Goal: Task Accomplishment & Management: Manage account settings

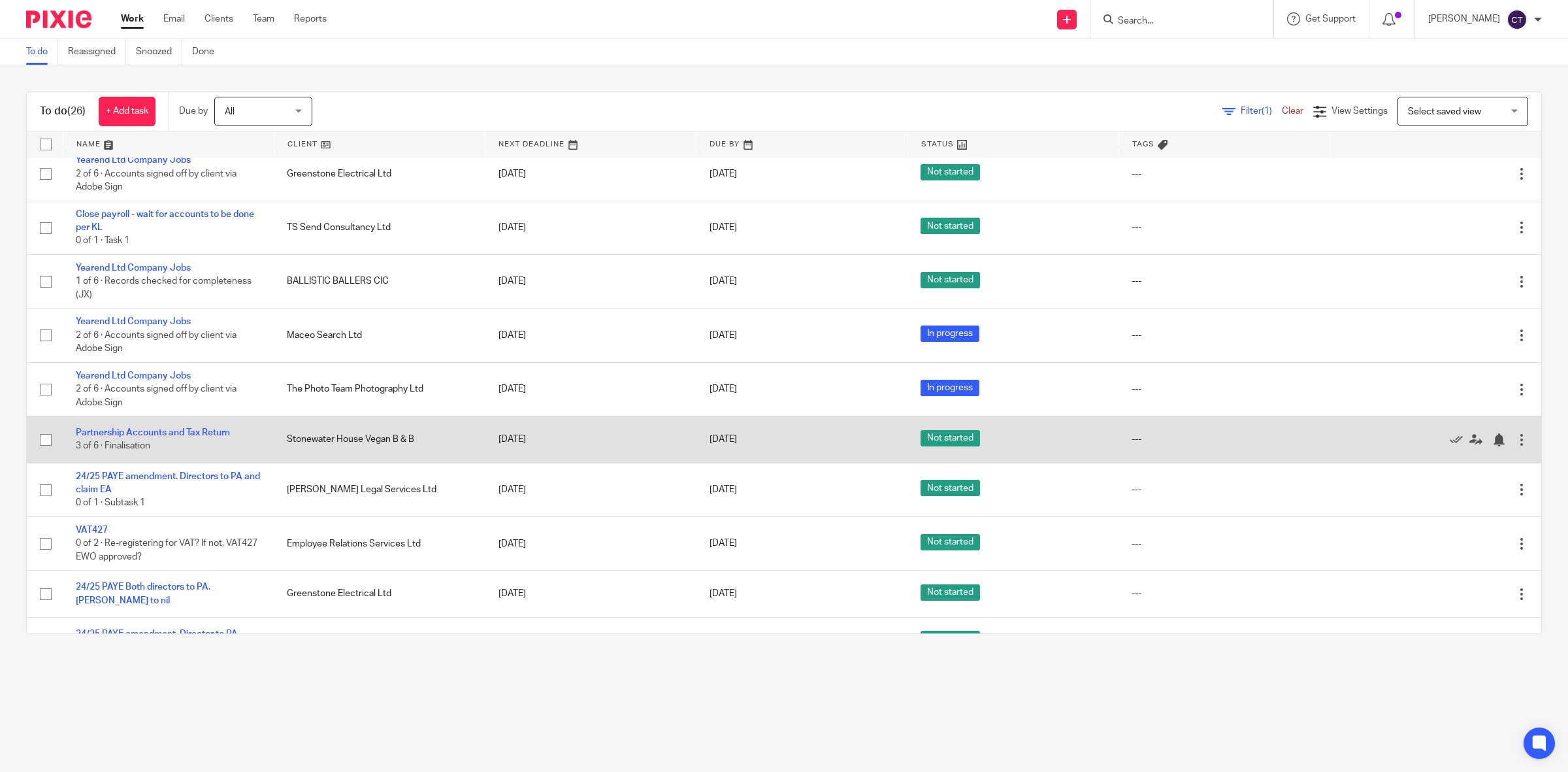
scroll to position [735, 0]
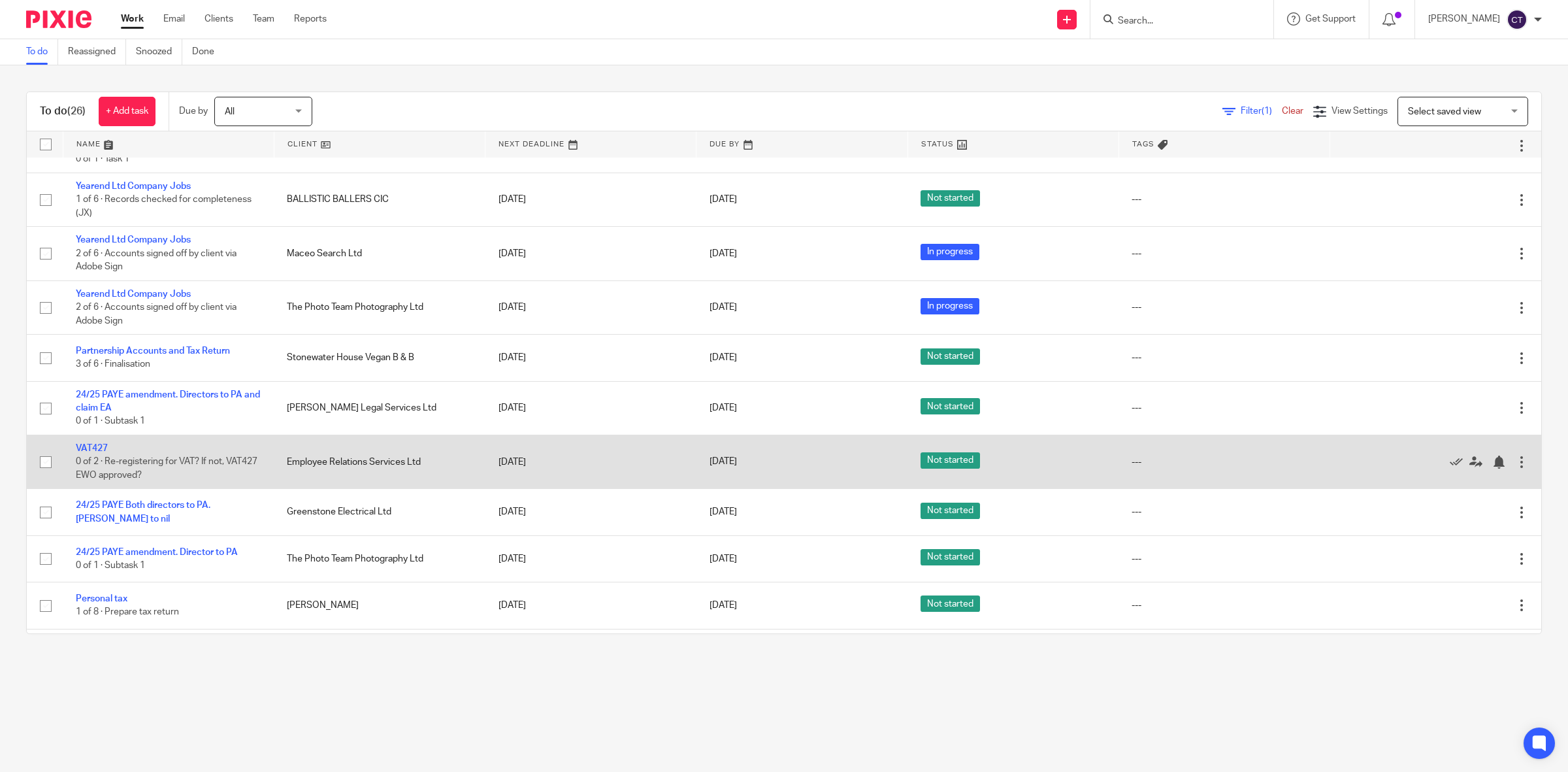
click at [1254, 463] on div at bounding box center [1521, 462] width 13 height 13
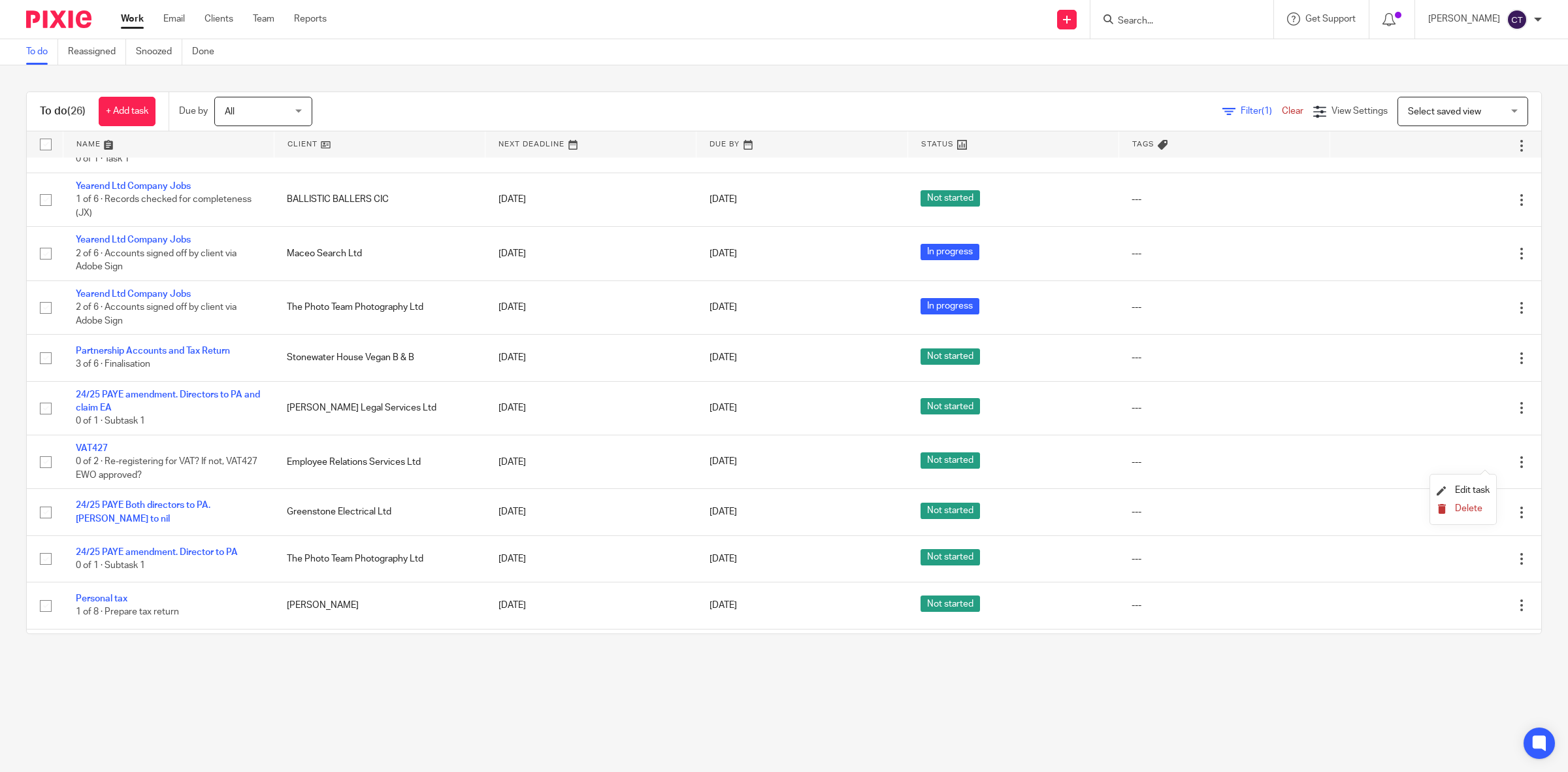
click at [1254, 506] on span "Delete" at bounding box center [1468, 508] width 28 height 9
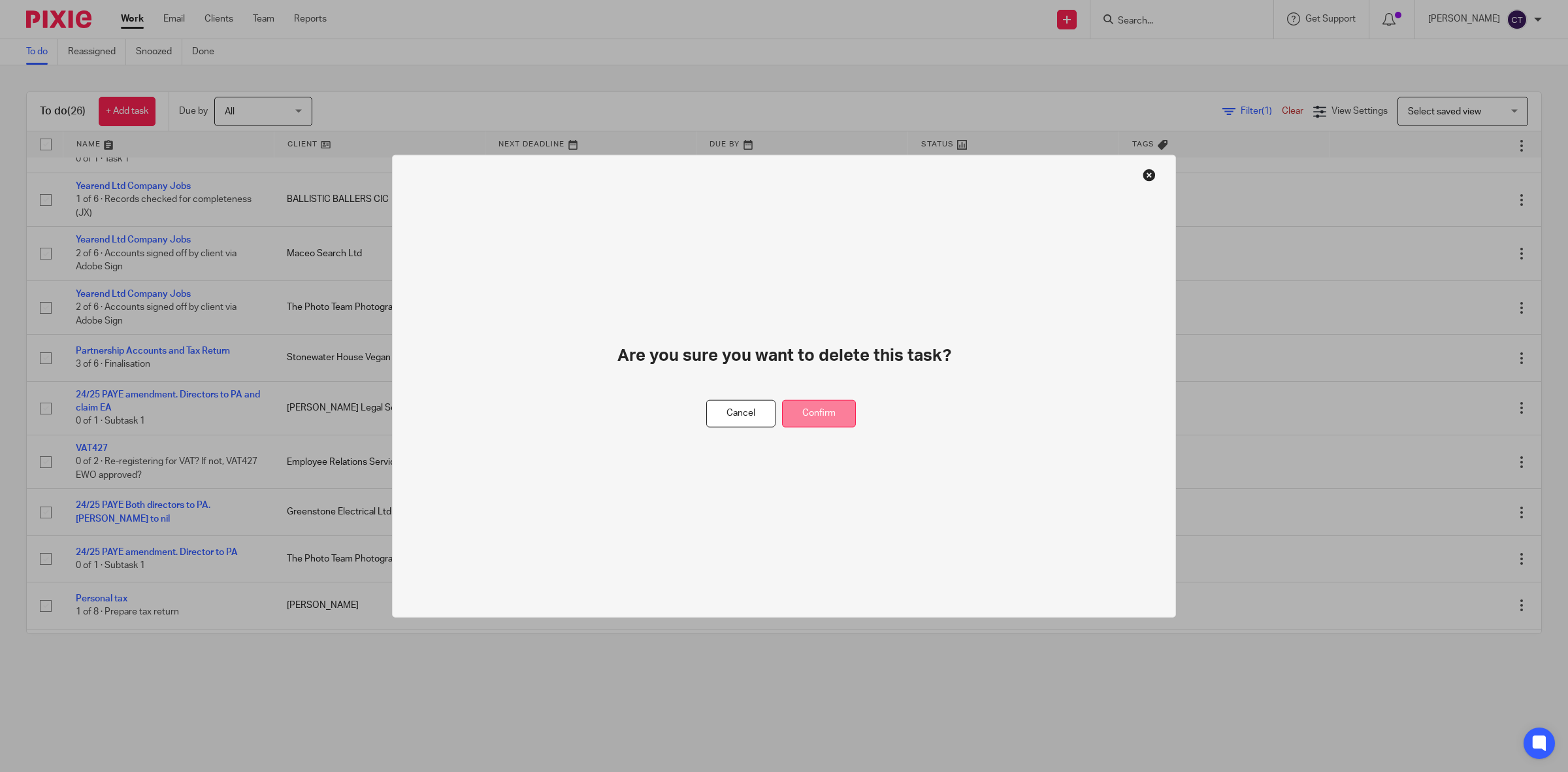
click at [818, 409] on button "Confirm" at bounding box center [818, 413] width 74 height 28
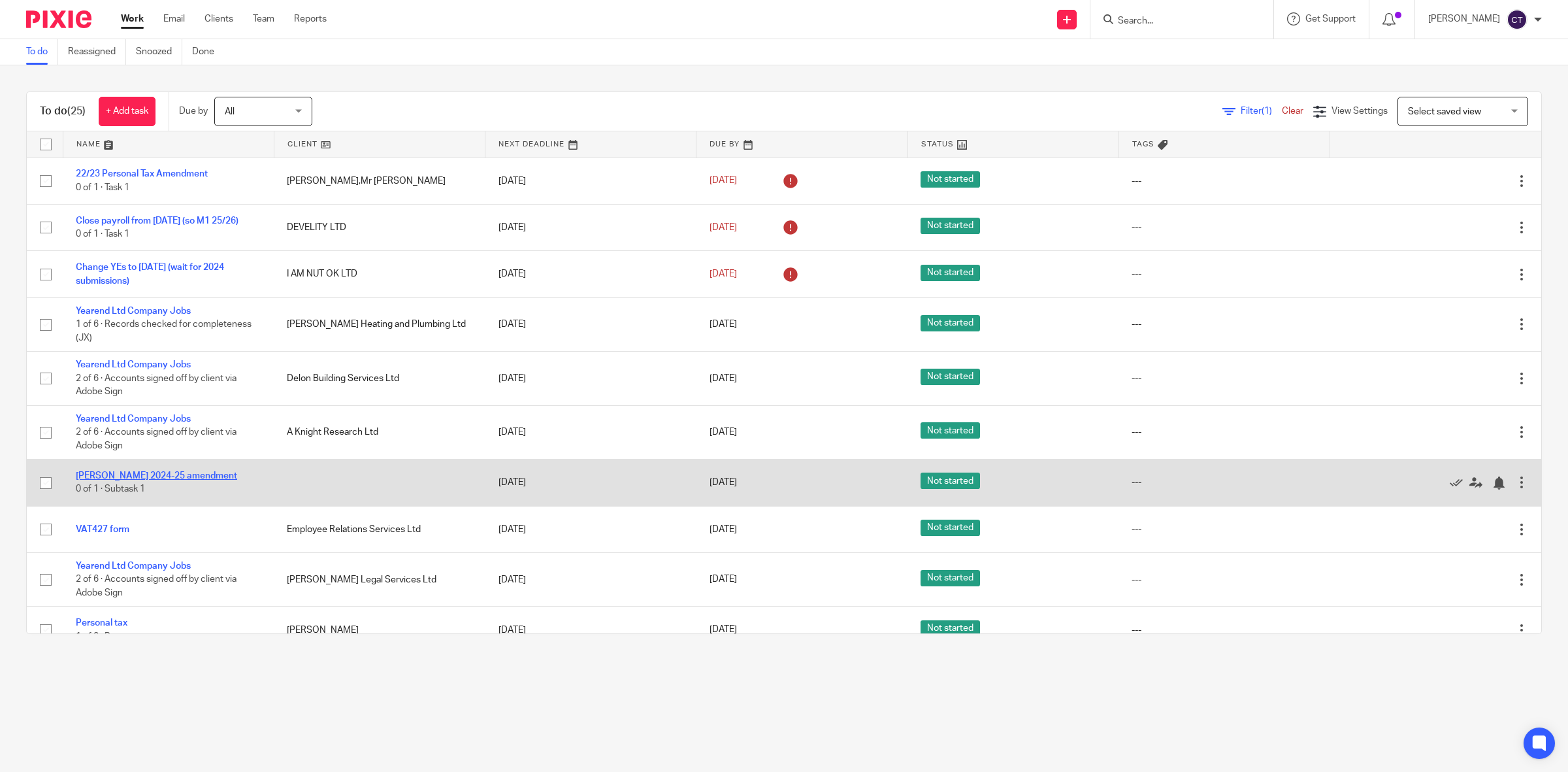
click at [217, 476] on link "[PERSON_NAME] 2024-25 amendment" at bounding box center [157, 475] width 161 height 9
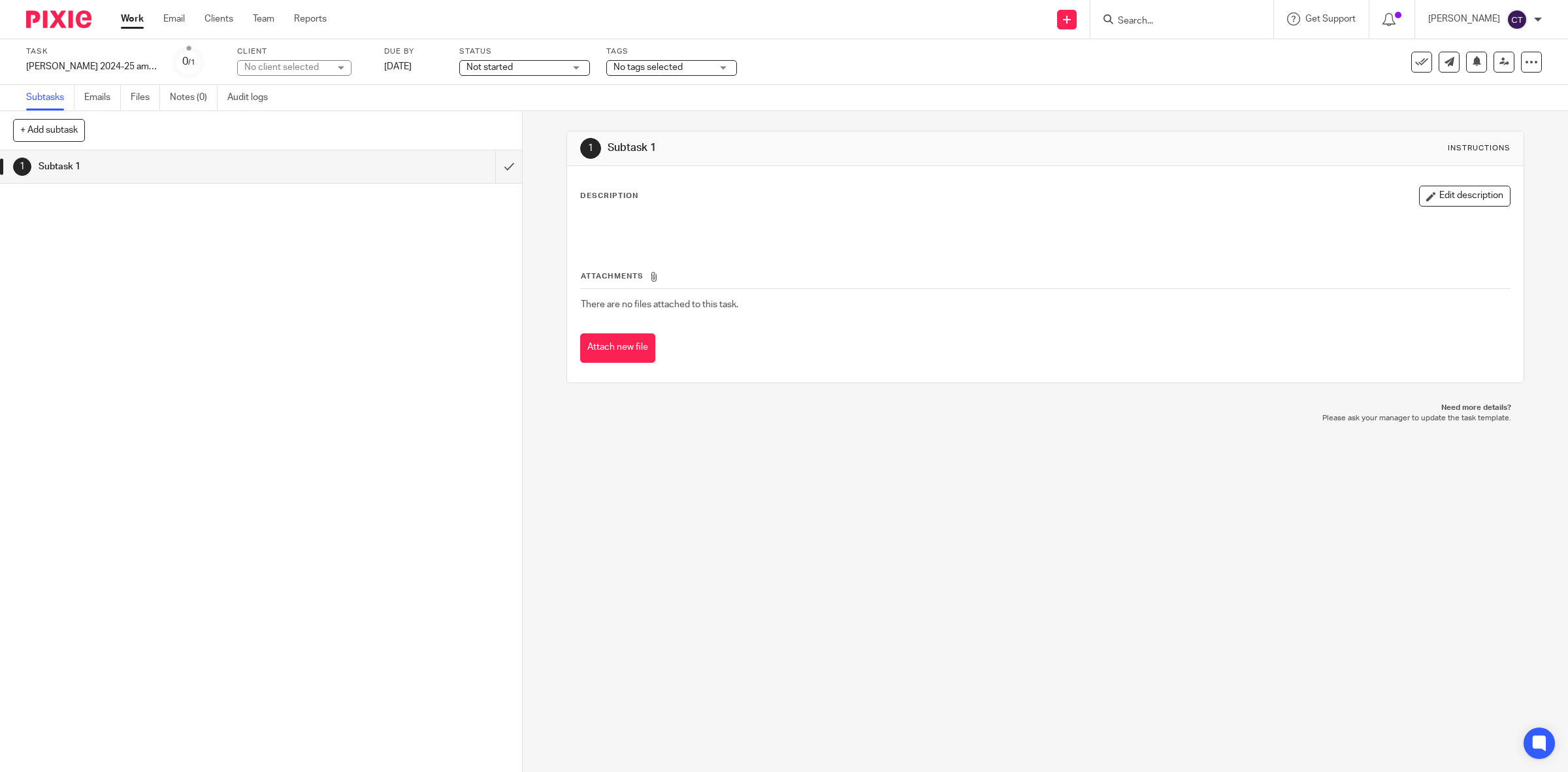
click at [306, 66] on div "No client selected" at bounding box center [286, 67] width 85 height 13
type input "[PERSON_NAME]"
click at [288, 149] on span "[PERSON_NAME]" at bounding box center [282, 153] width 72 height 9
click at [92, 63] on div "Maria Schultz 2024-25 amendment Save Maria Schultz 2024-25 amendment" at bounding box center [122, 67] width 191 height 15
click at [85, 66] on input "[PERSON_NAME] 2024-25 amendment" at bounding box center [122, 67] width 191 height 15
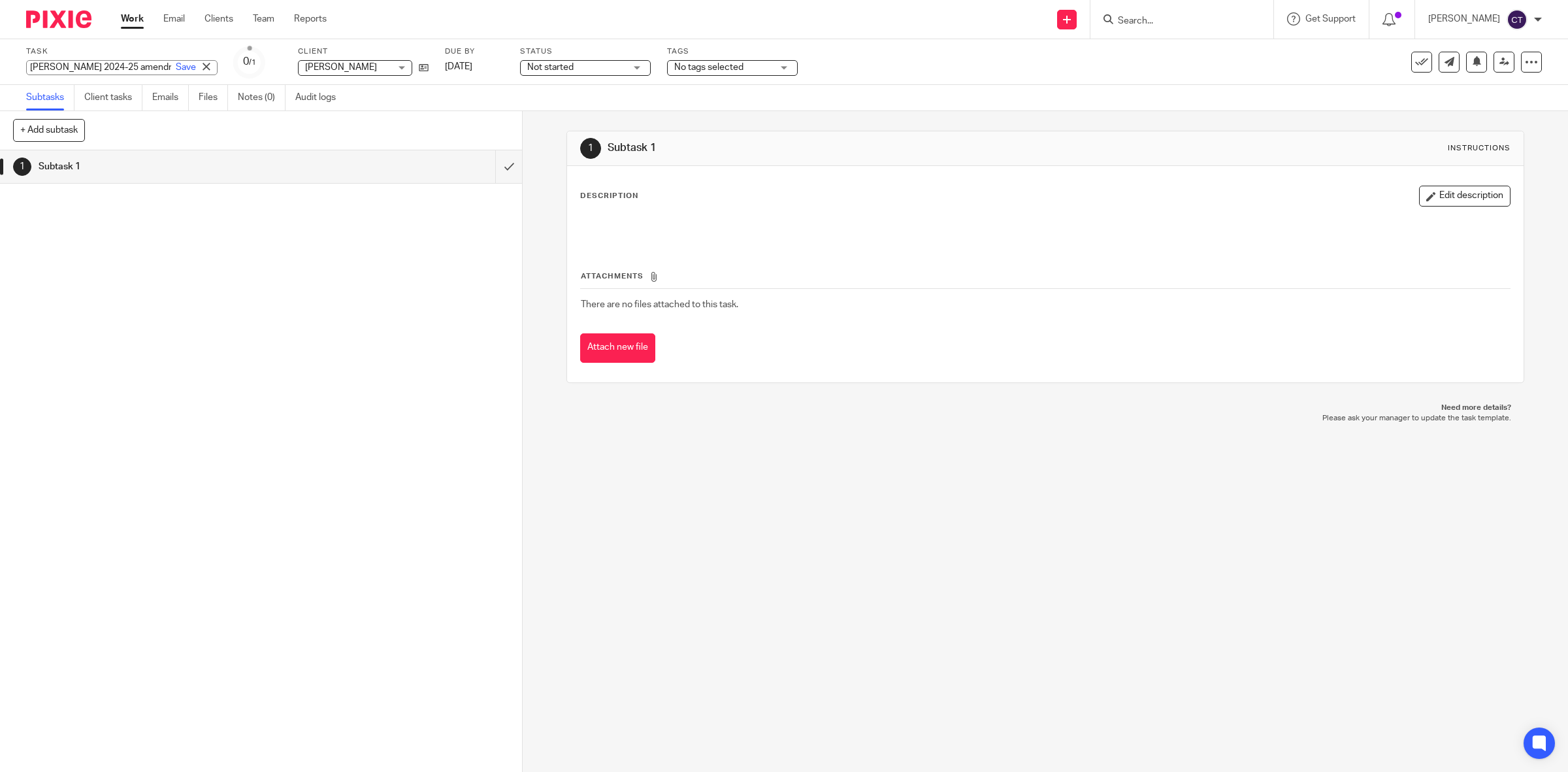
drag, startPoint x: 87, startPoint y: 66, endPoint x: -28, endPoint y: 90, distance: 117.5
click at [0, 90] on html "Work Email Clients Team Reports Work Email Clients Team Reports Settings Send n…" at bounding box center [784, 386] width 1568 height 772
click at [70, 66] on input "2024-25 amendment" at bounding box center [122, 67] width 191 height 15
type input "2024-25 PTR amendment"
click at [175, 69] on link "Save" at bounding box center [185, 67] width 20 height 13
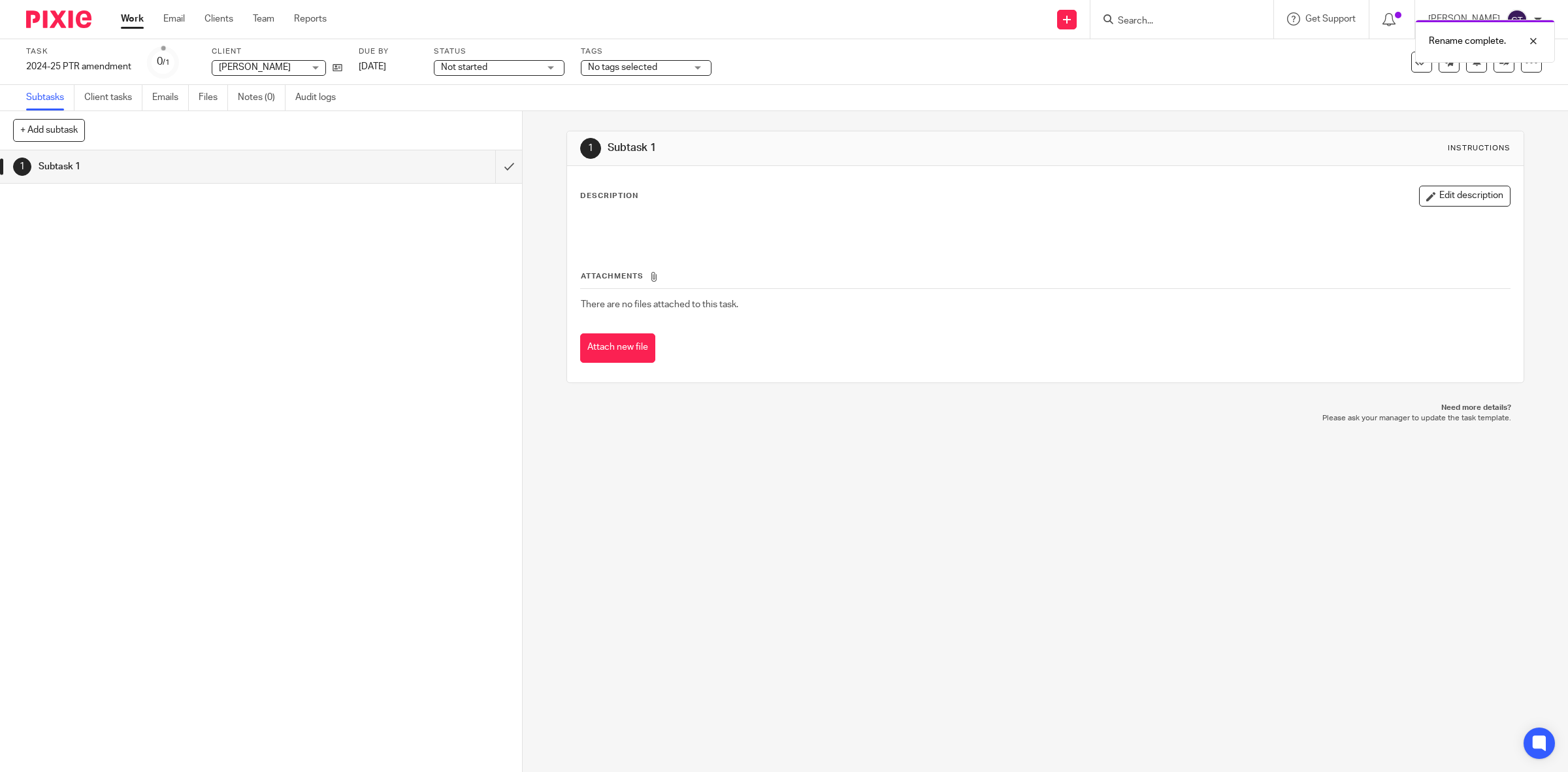
click at [133, 18] on link "Work" at bounding box center [132, 18] width 23 height 13
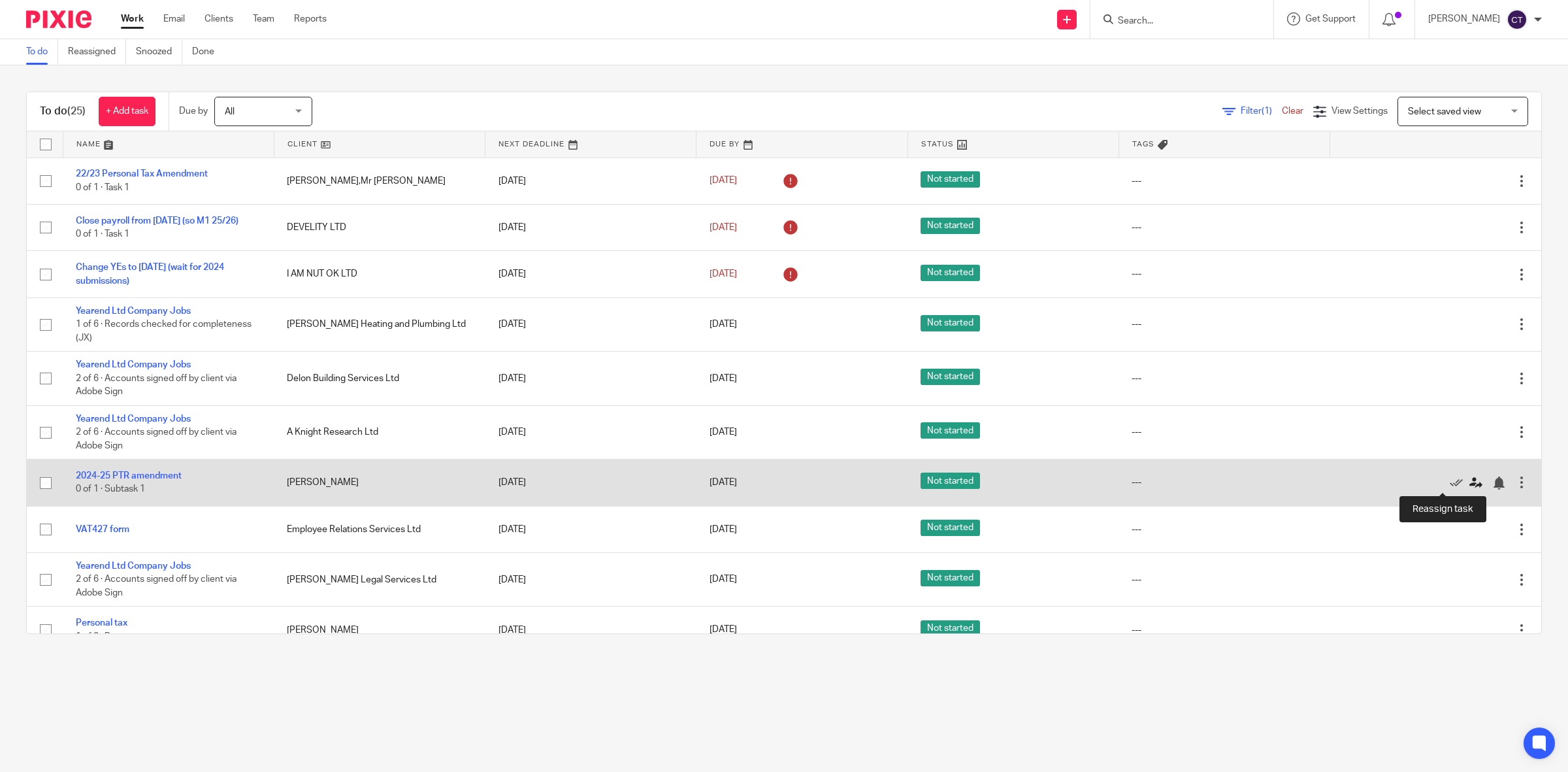
click at [1469, 485] on icon at bounding box center [1475, 483] width 13 height 13
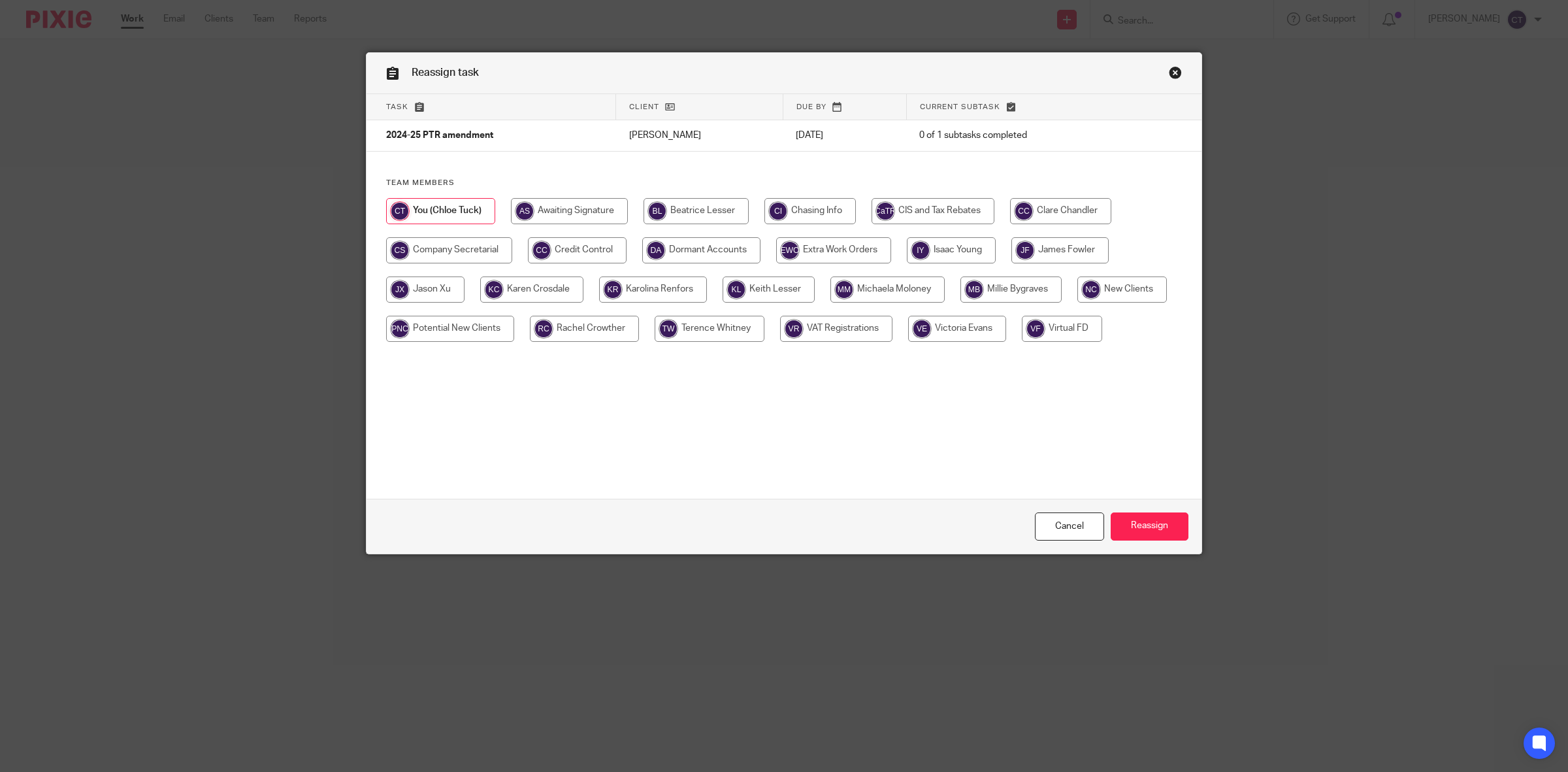
click at [1060, 253] on input "radio" at bounding box center [1060, 250] width 98 height 26
radio input "true"
click at [1146, 521] on input "Reassign" at bounding box center [1149, 527] width 78 height 28
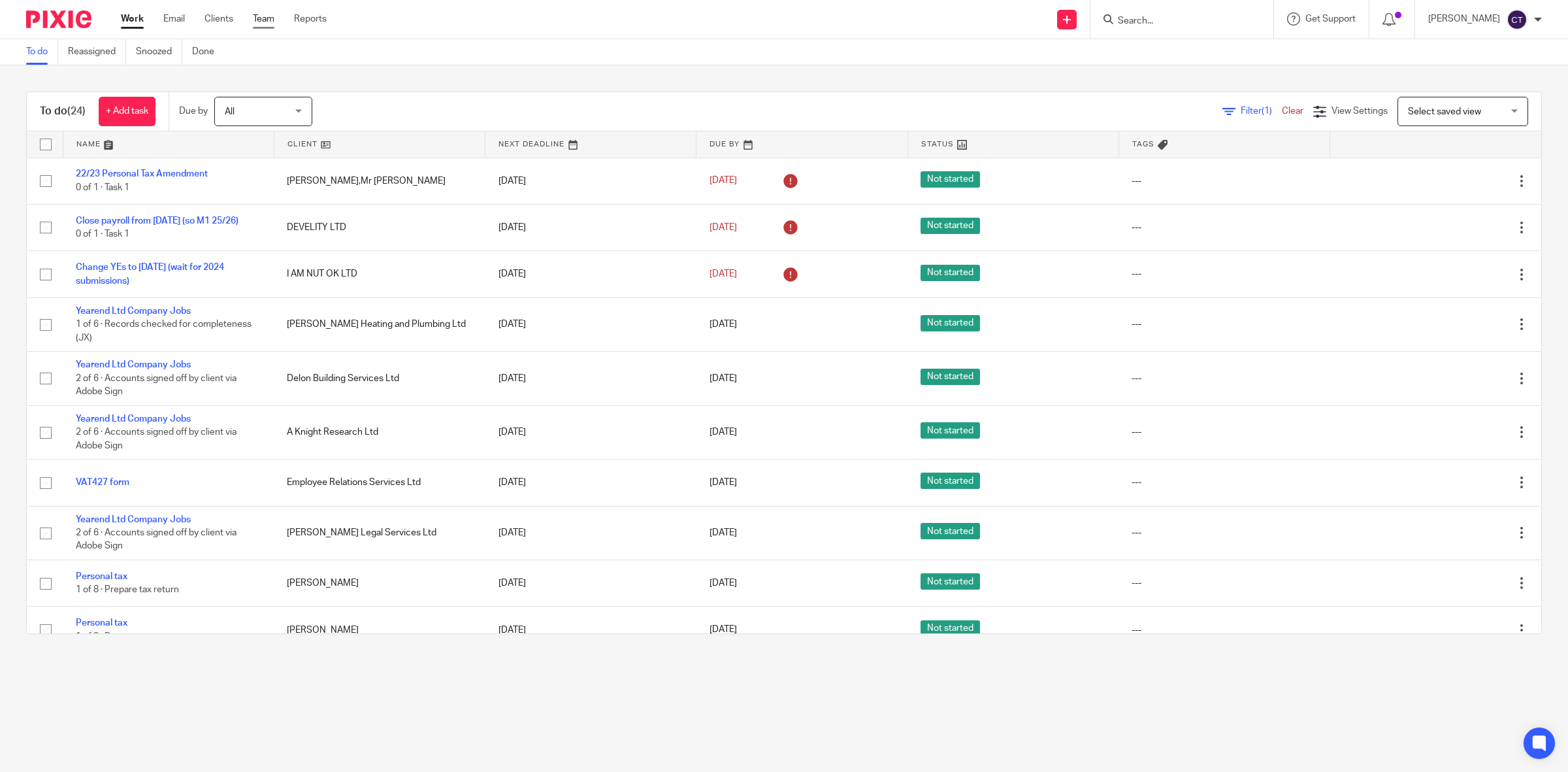
click at [266, 21] on link "Team" at bounding box center [264, 18] width 22 height 13
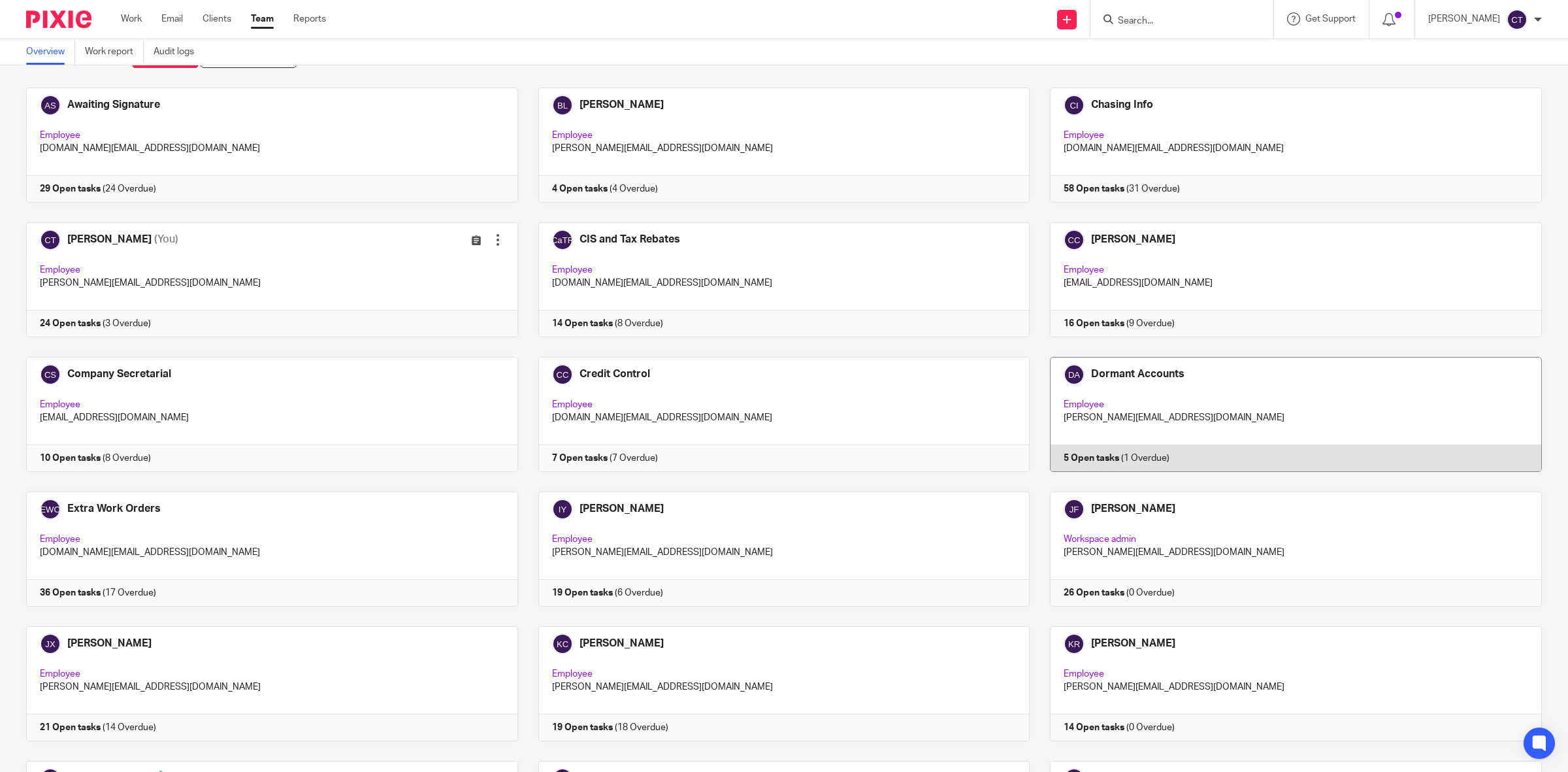
scroll to position [82, 0]
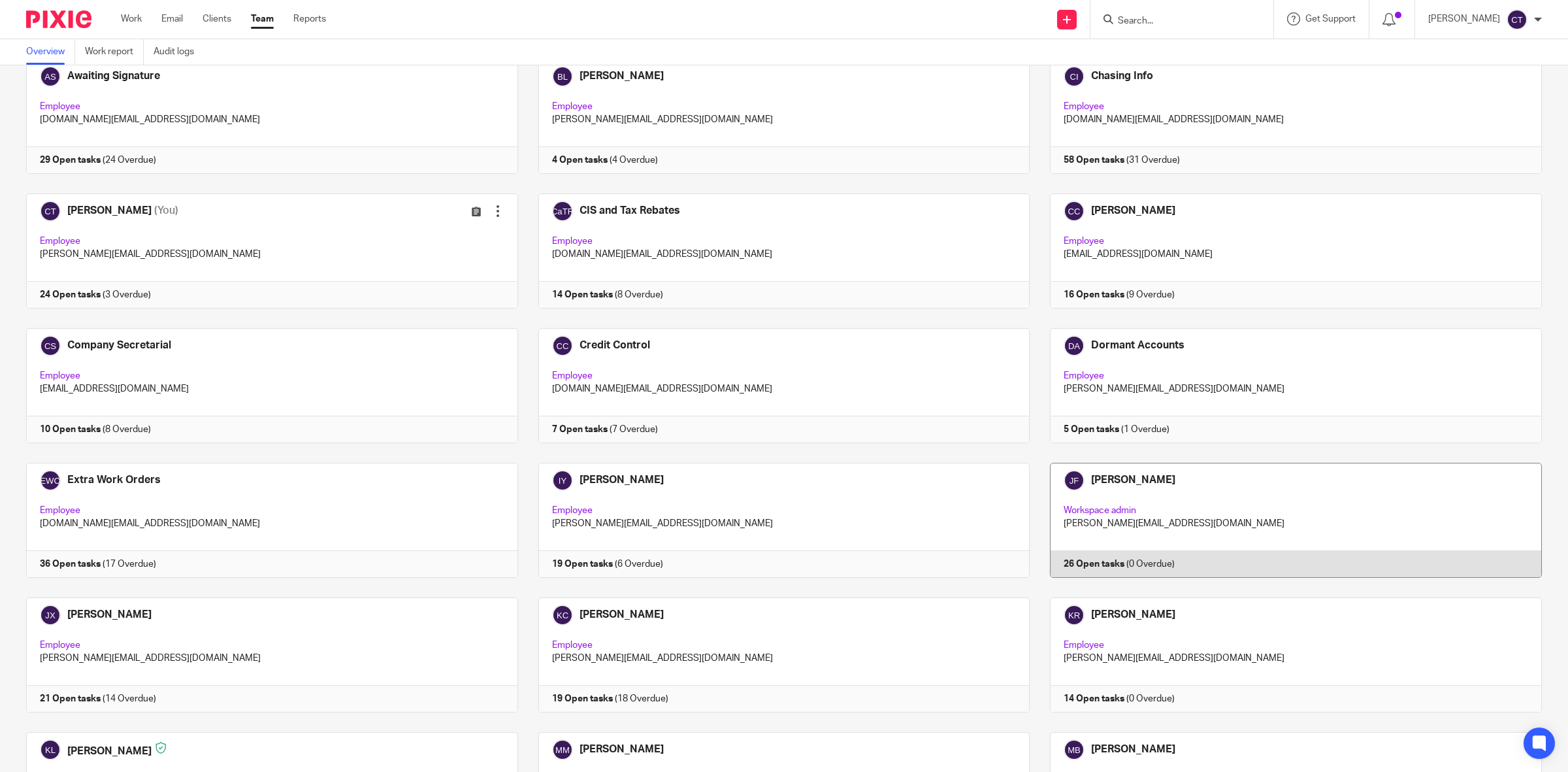
click at [1172, 515] on link at bounding box center [1286, 520] width 512 height 115
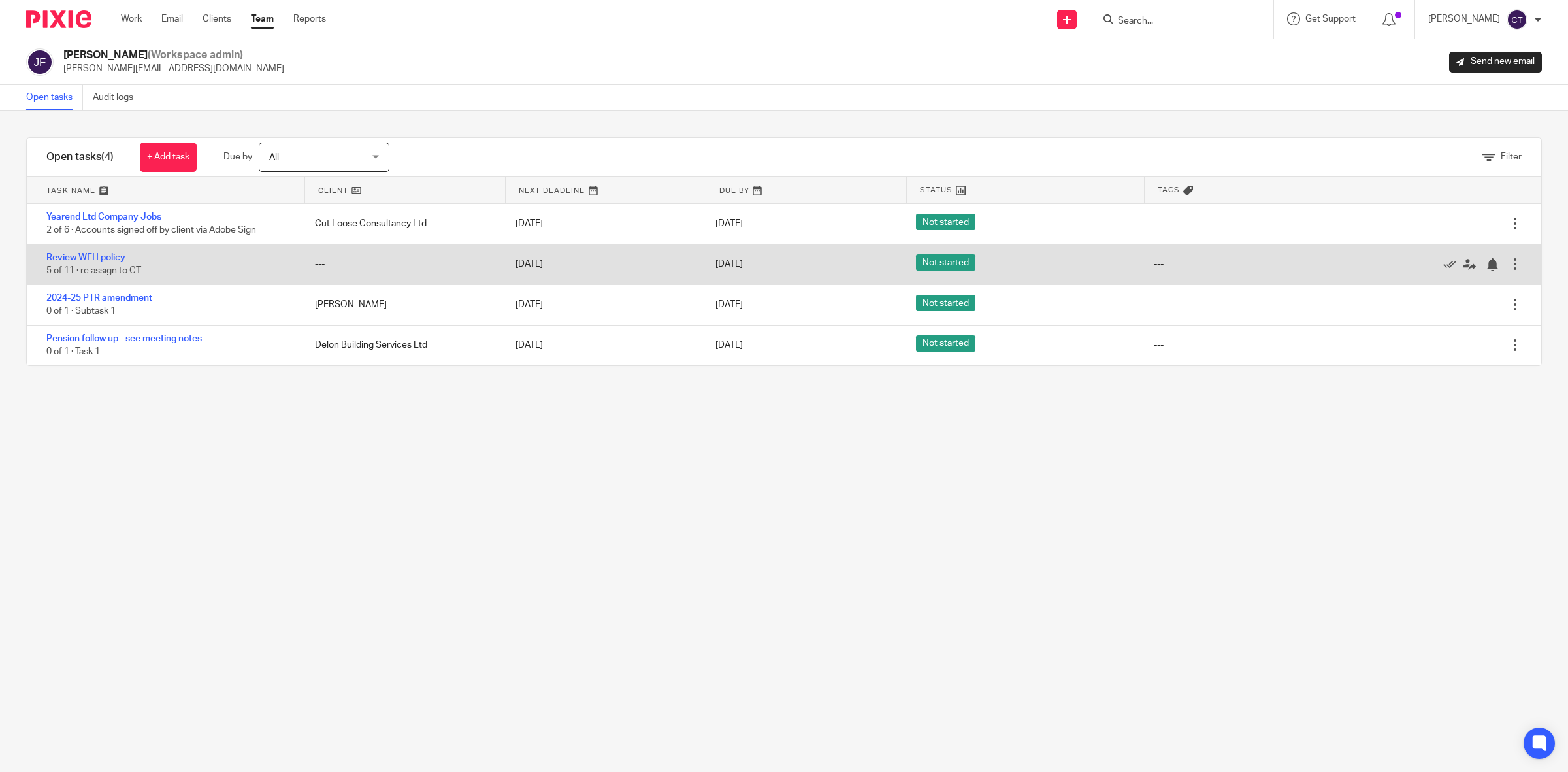
click at [86, 256] on link "Review WFH policy" at bounding box center [86, 257] width 79 height 9
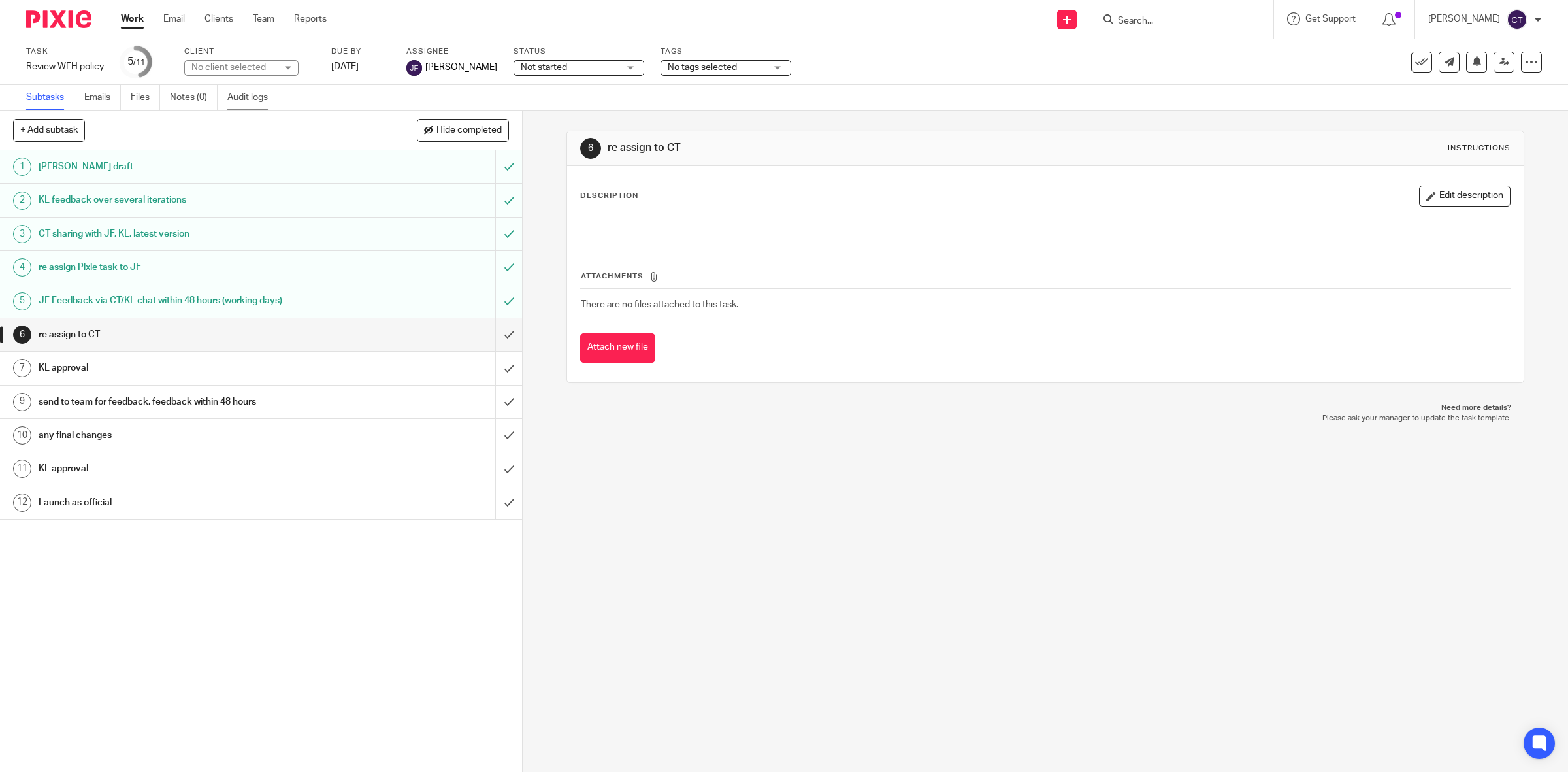
click at [253, 90] on link "Audit logs" at bounding box center [252, 98] width 50 height 26
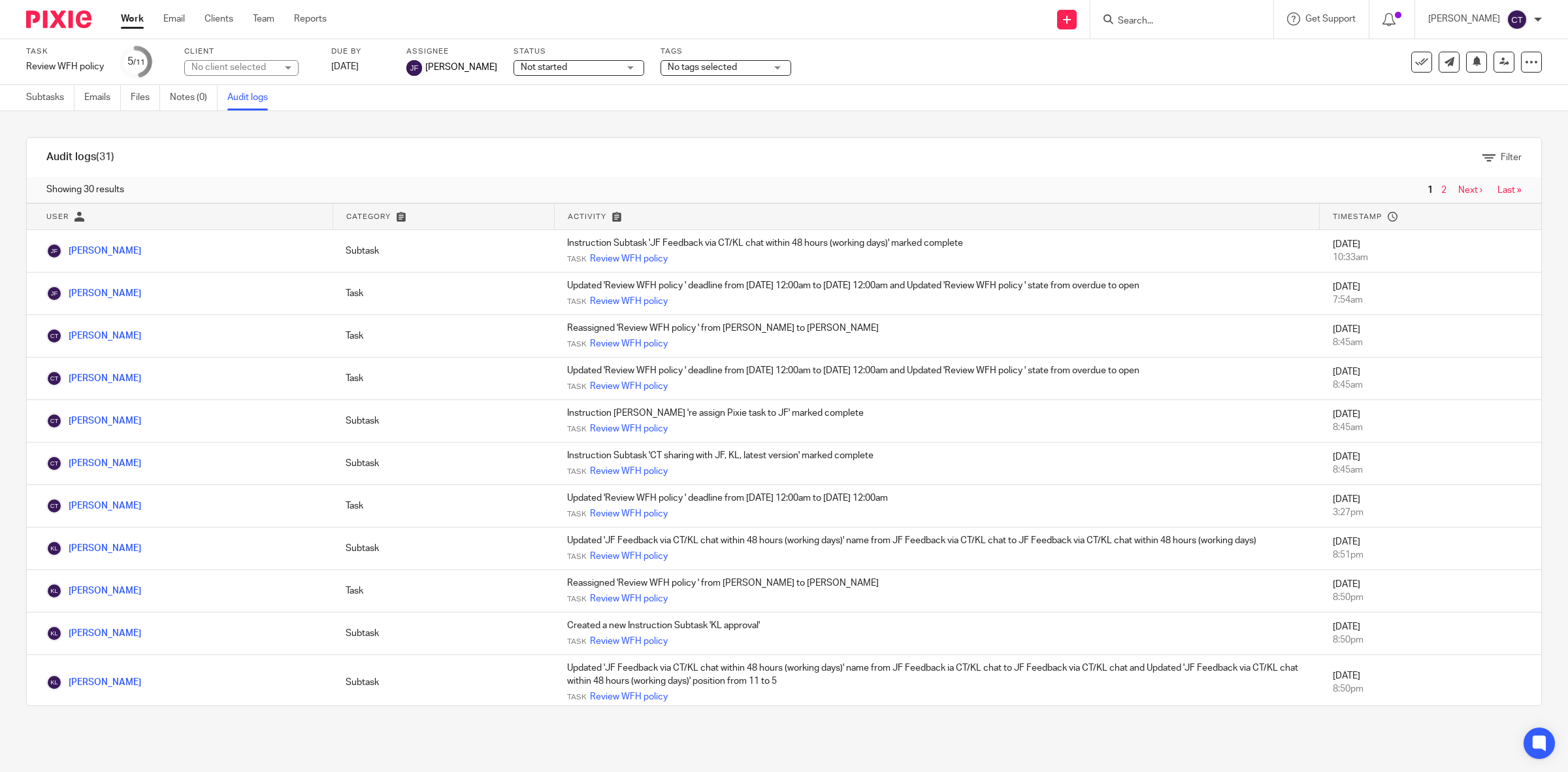
click at [126, 18] on link "Work" at bounding box center [132, 18] width 23 height 13
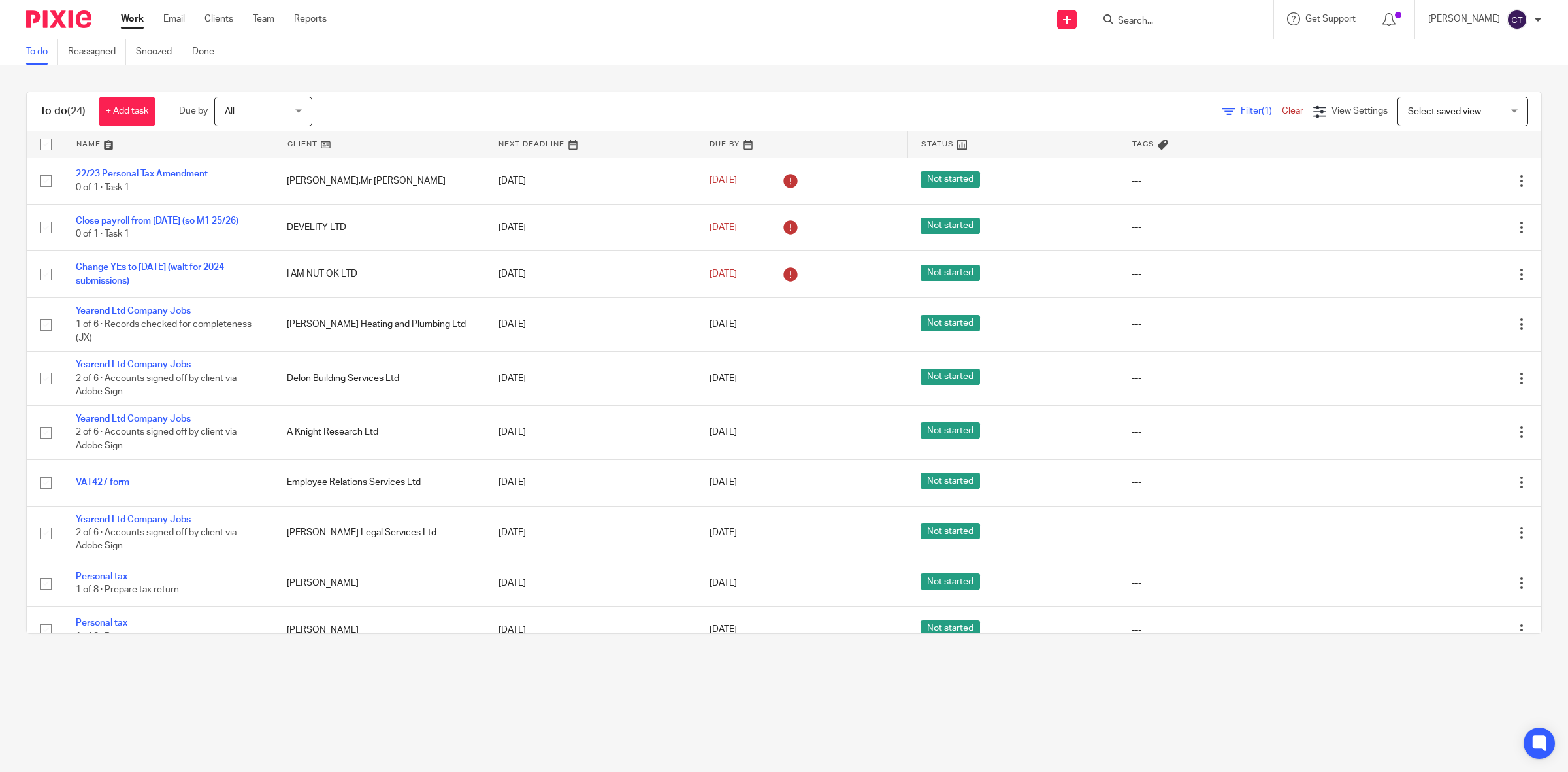
click at [262, 28] on div "Work Email Clients Team Reports Work Email Clients Team Reports Settings" at bounding box center [226, 19] width 238 height 39
click at [263, 18] on link "Team" at bounding box center [264, 18] width 22 height 13
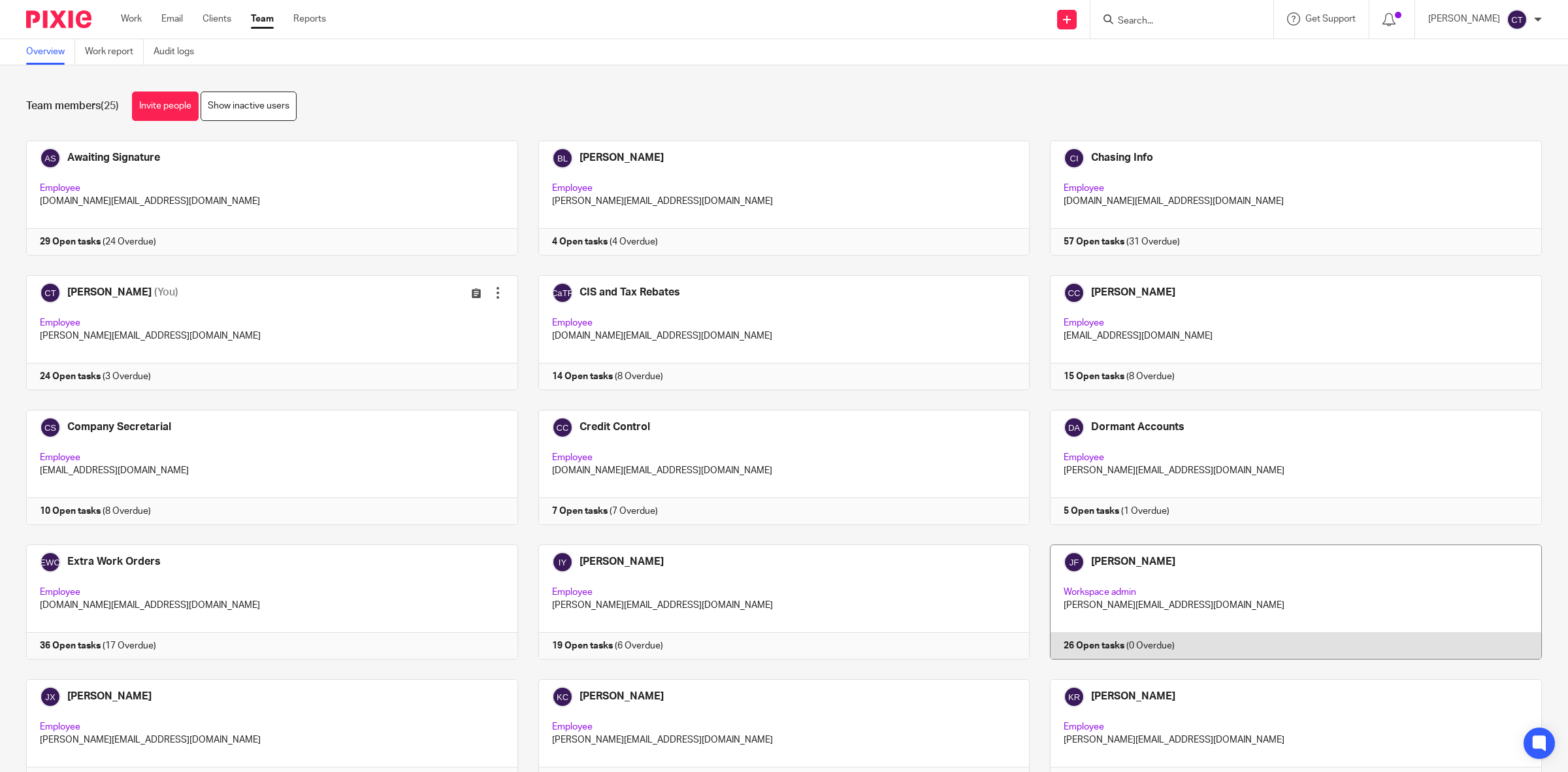
click at [1164, 583] on link at bounding box center [1286, 601] width 512 height 115
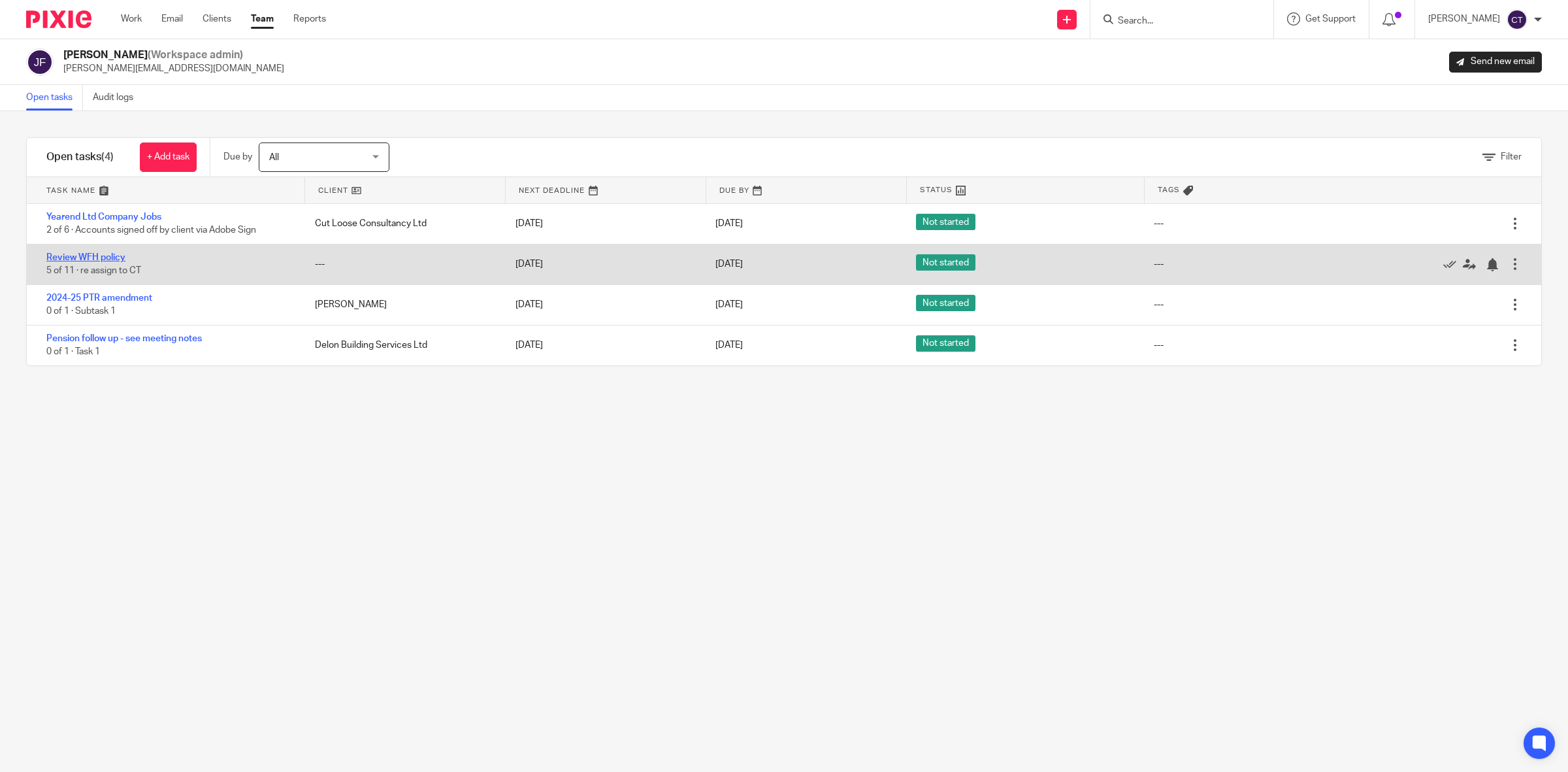
click at [90, 255] on link "Review WFH policy" at bounding box center [86, 257] width 79 height 9
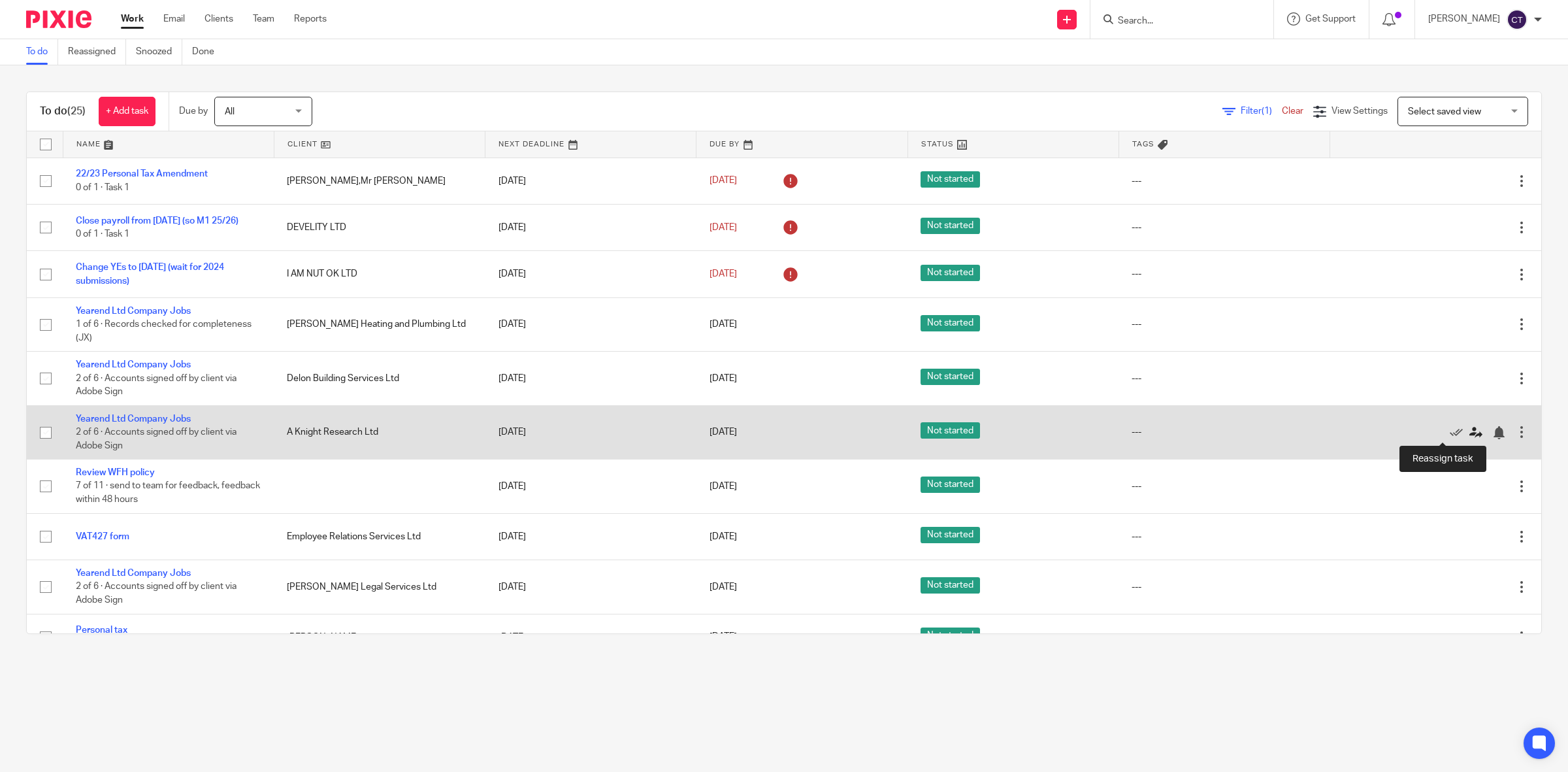
click at [1469, 433] on icon at bounding box center [1475, 432] width 13 height 13
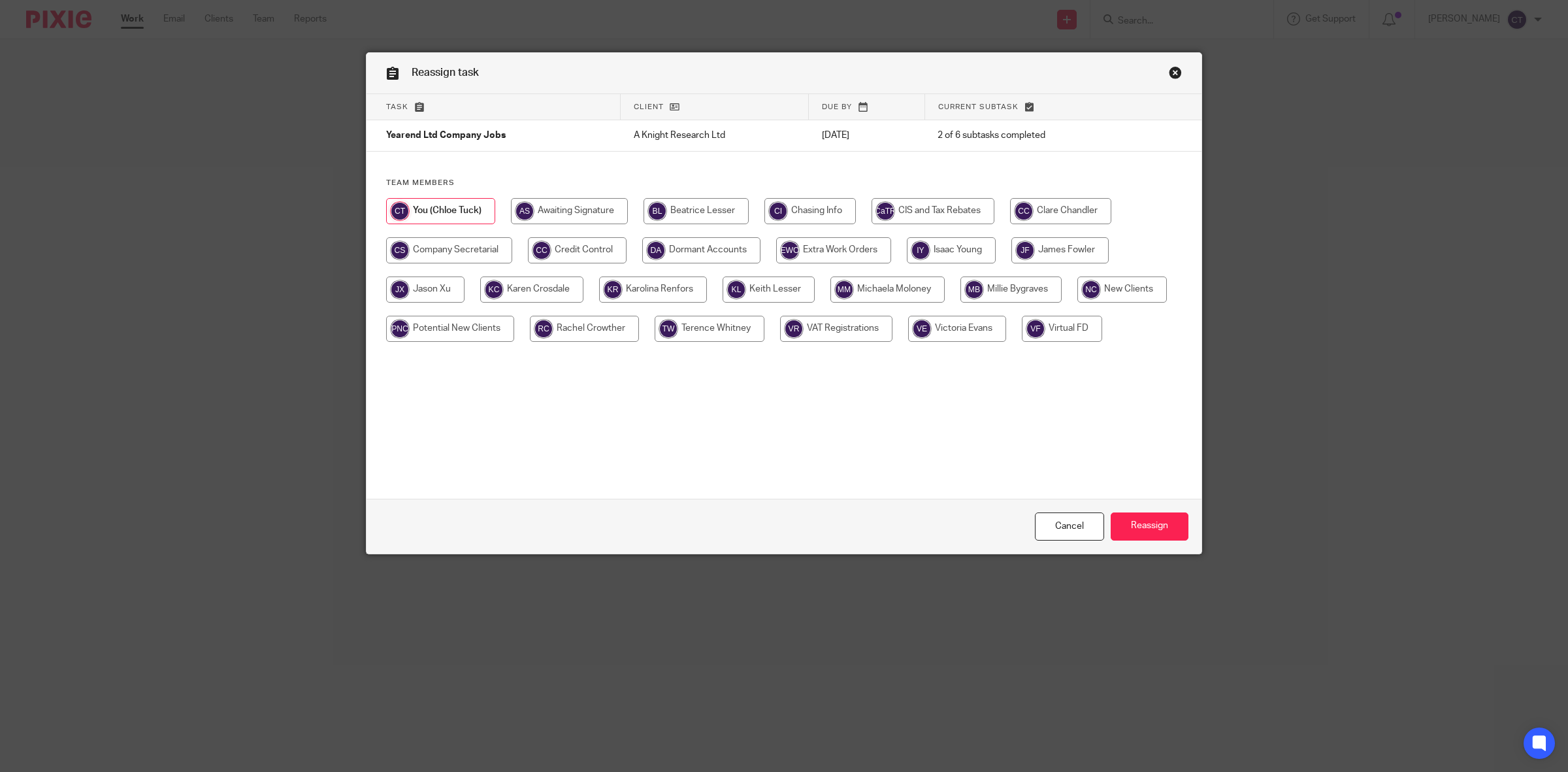
click at [1061, 249] on input "radio" at bounding box center [1060, 250] width 98 height 26
radio input "true"
click at [1133, 532] on input "Reassign" at bounding box center [1149, 527] width 78 height 28
